Goal: Transaction & Acquisition: Purchase product/service

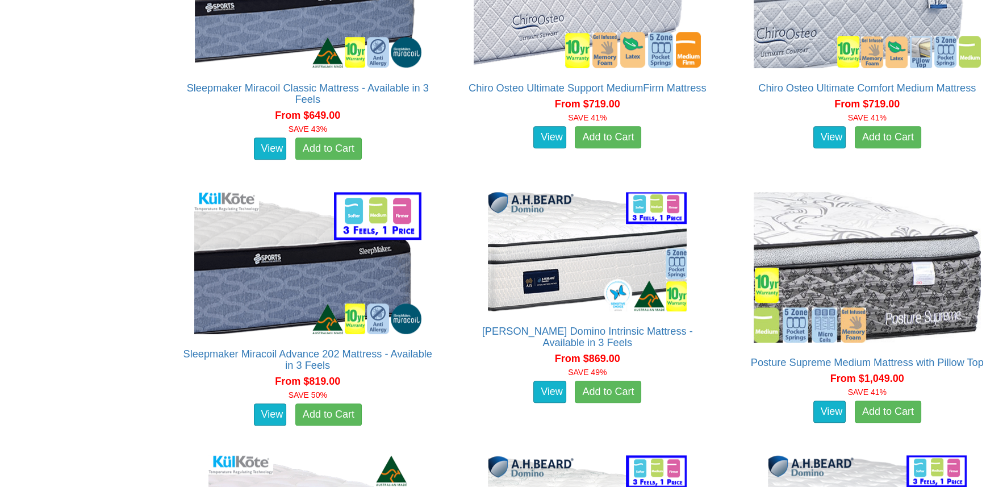
scroll to position [1816, 0]
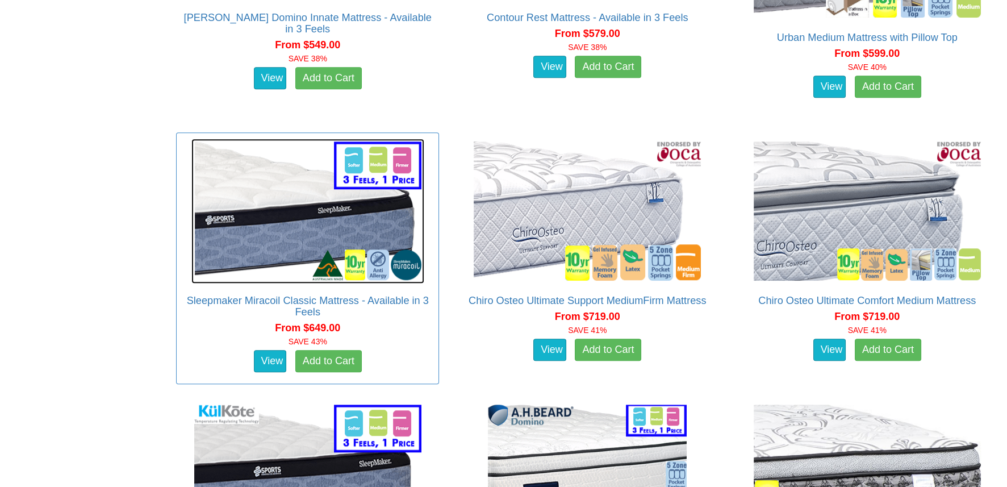
click at [288, 236] on img at bounding box center [307, 211] width 233 height 145
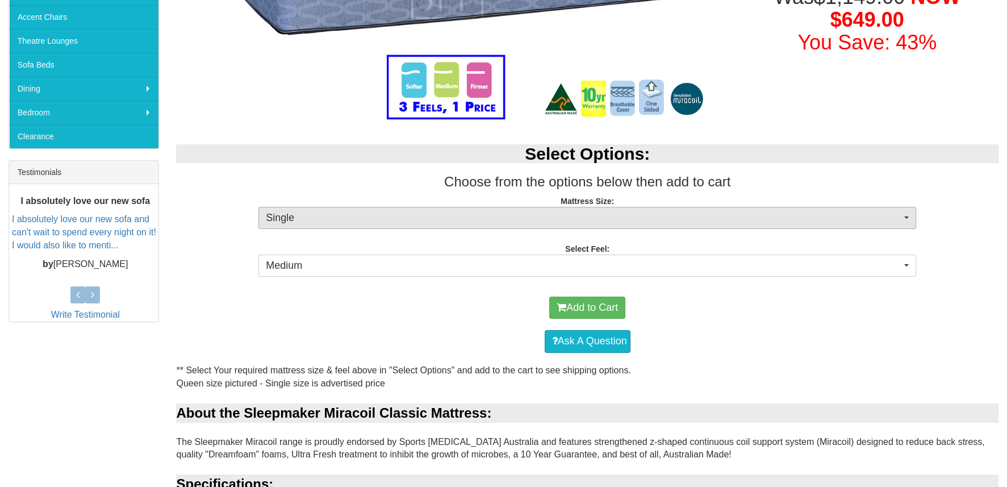
scroll to position [397, 0]
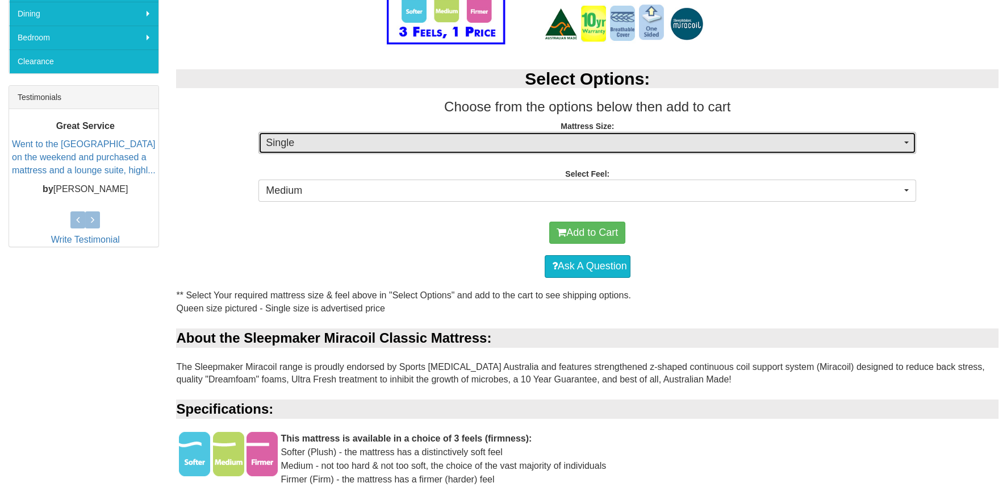
click at [906, 140] on button "Single" at bounding box center [586, 143] width 657 height 23
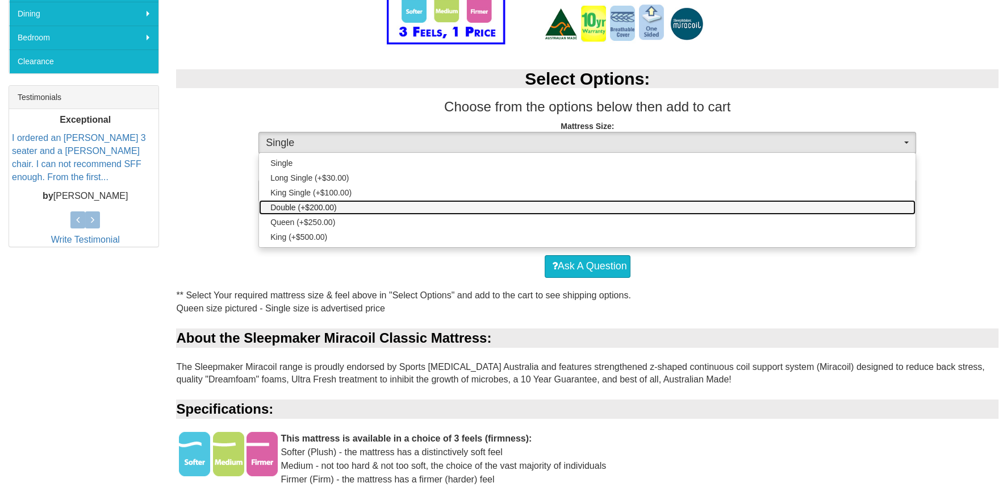
click at [328, 203] on span "Double (+$200.00)" at bounding box center [303, 207] width 66 height 11
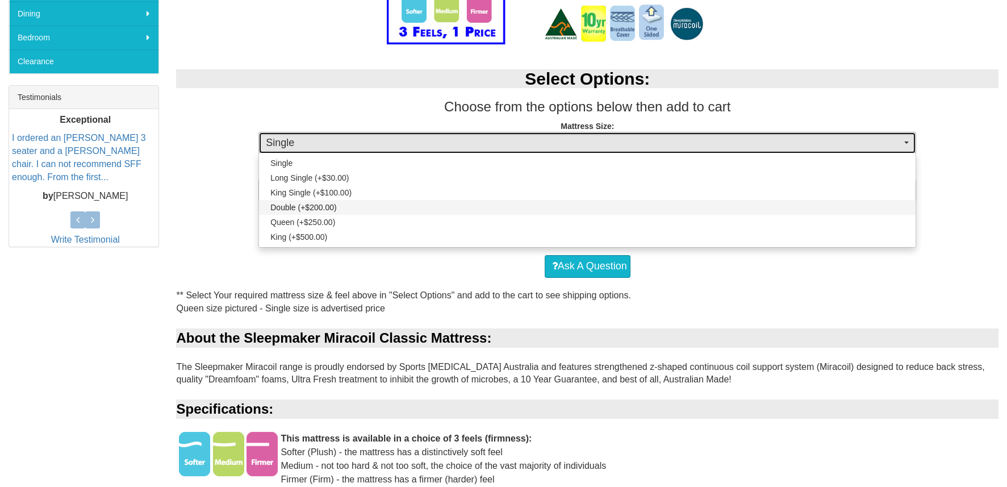
select select "188"
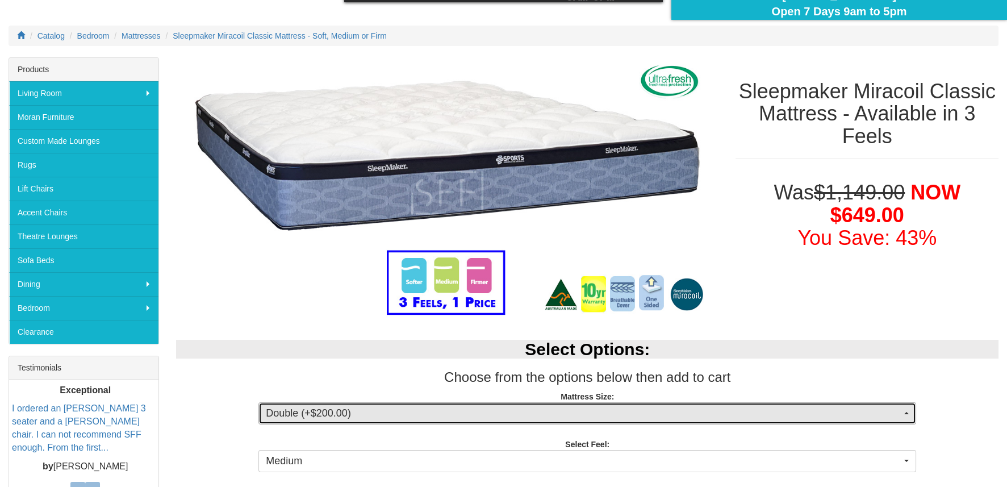
scroll to position [113, 0]
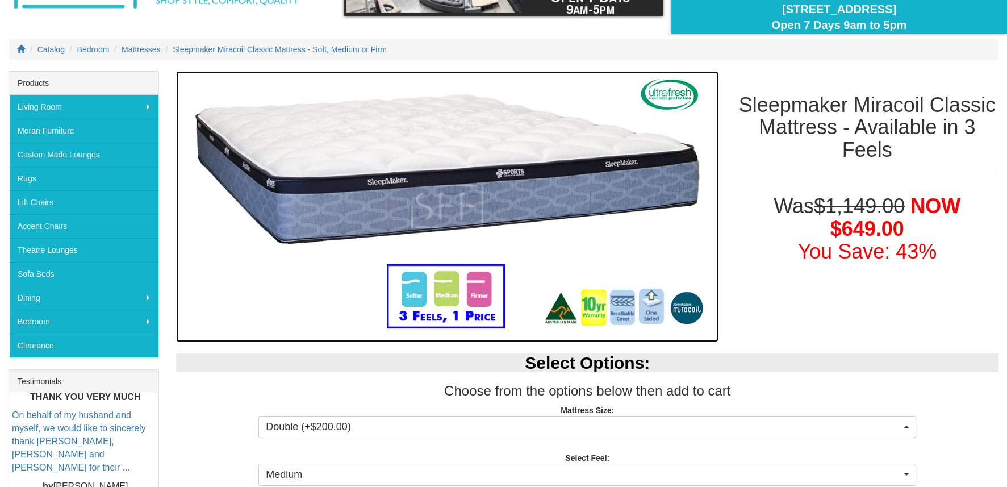
click at [489, 204] on img at bounding box center [447, 206] width 542 height 271
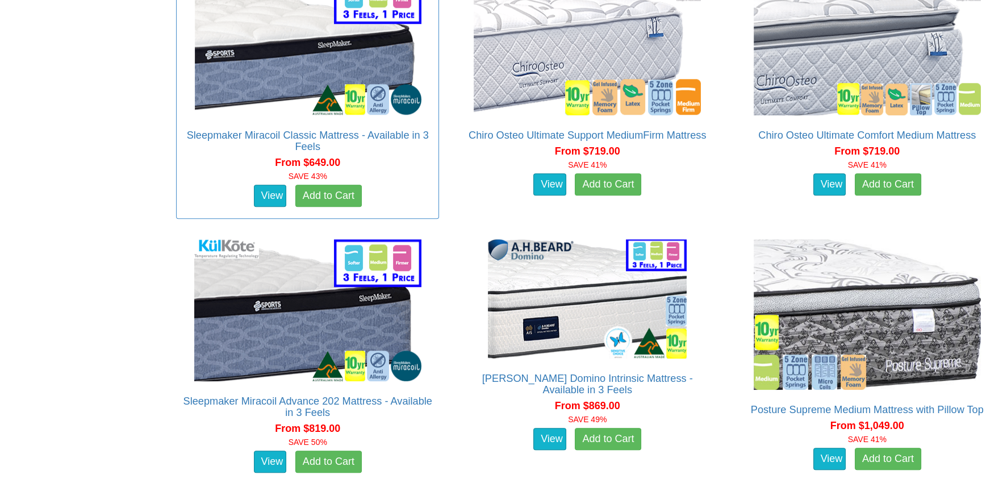
scroll to position [1986, 0]
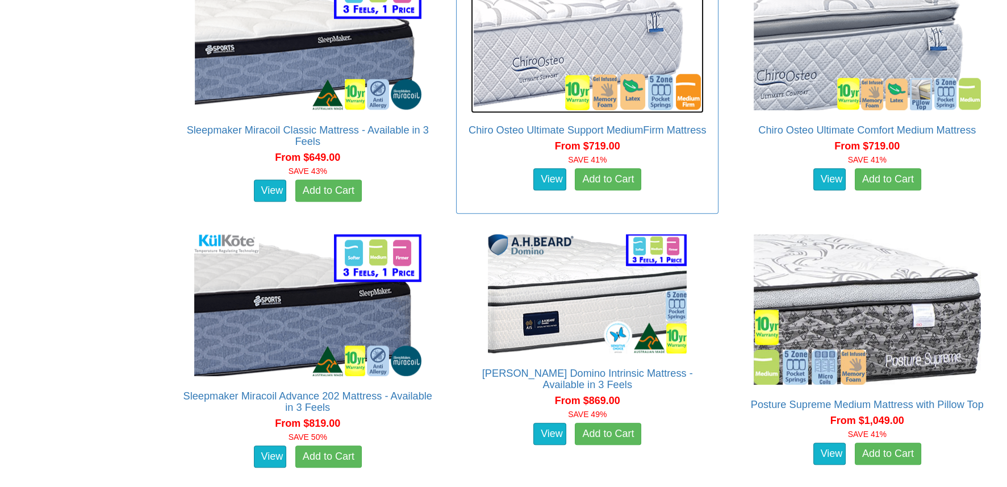
click at [556, 36] on img at bounding box center [587, 40] width 233 height 145
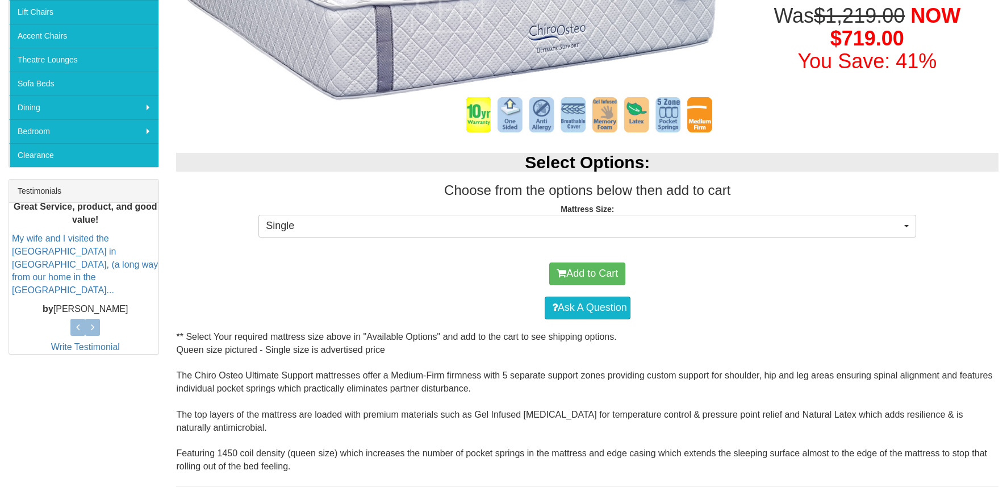
scroll to position [283, 0]
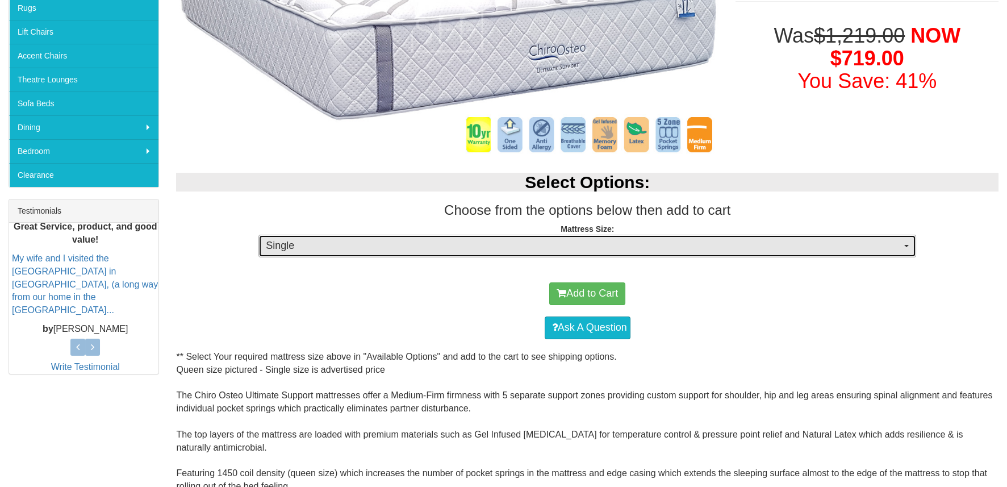
click at [907, 242] on button "Single" at bounding box center [586, 245] width 657 height 23
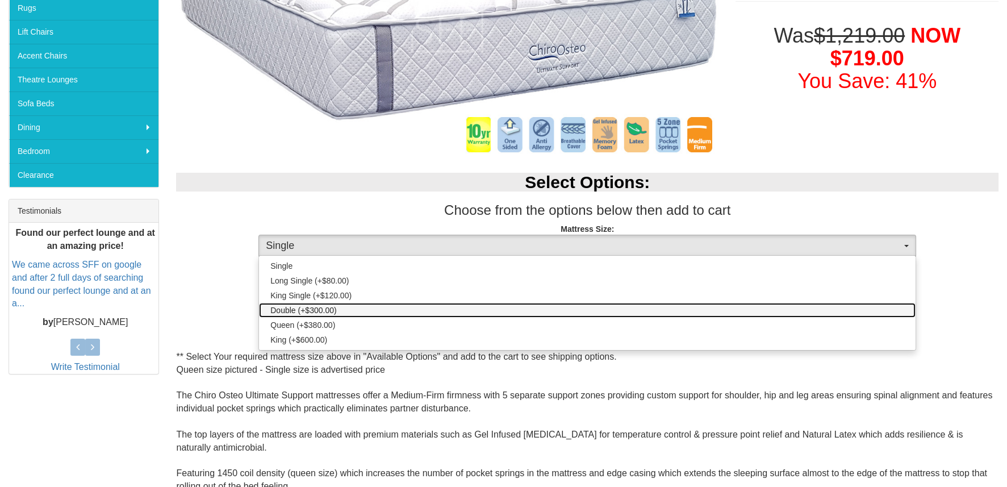
click at [292, 309] on span "Double (+$300.00)" at bounding box center [303, 309] width 66 height 11
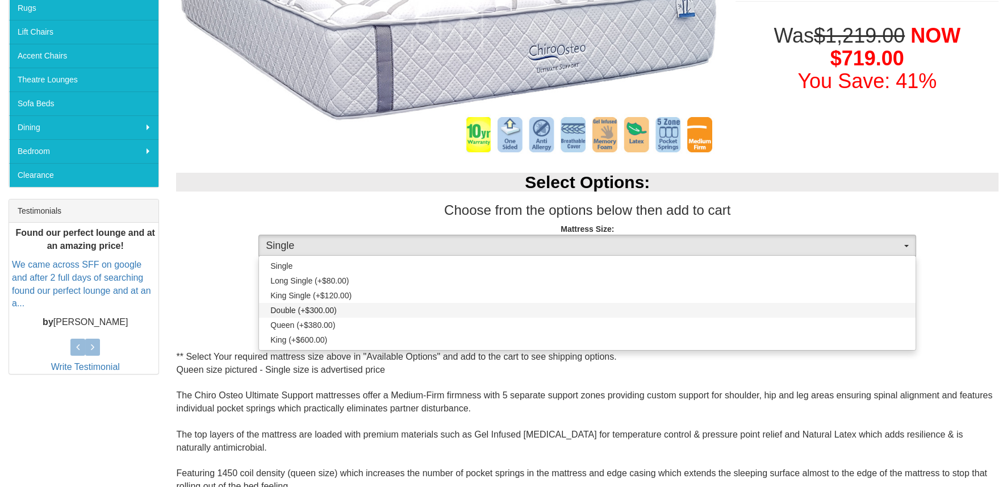
select select "188"
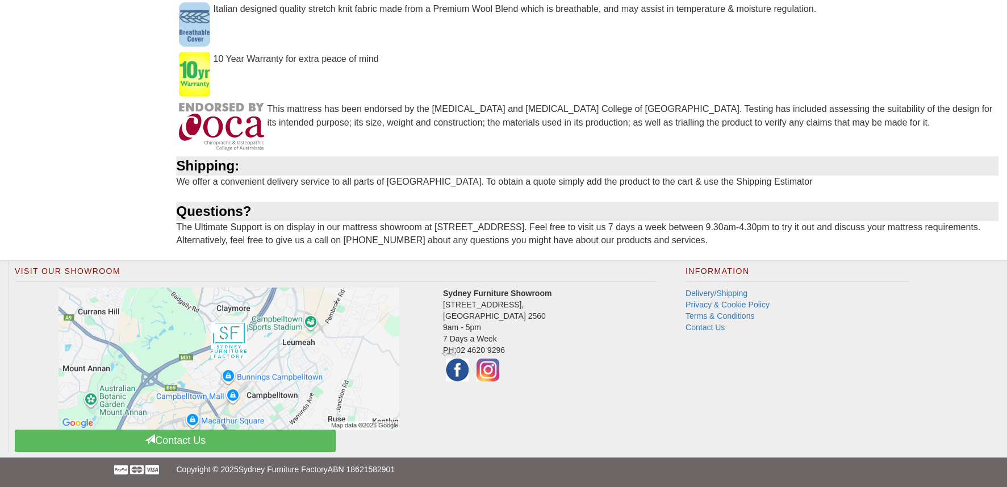
scroll to position [1081, 0]
